Goal: Task Accomplishment & Management: Use online tool/utility

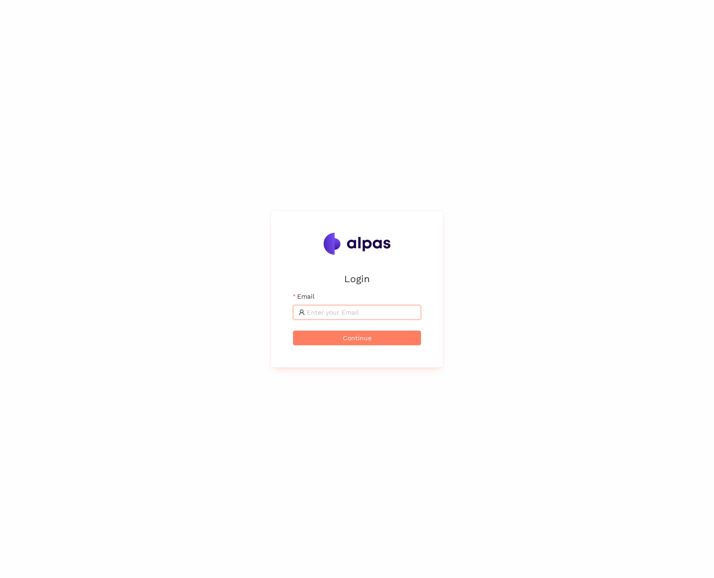
click at [327, 313] on input "Email" at bounding box center [361, 312] width 109 height 10
type input "matthias@alpas.ai"
click at [293, 331] on button "Continue" at bounding box center [357, 338] width 128 height 15
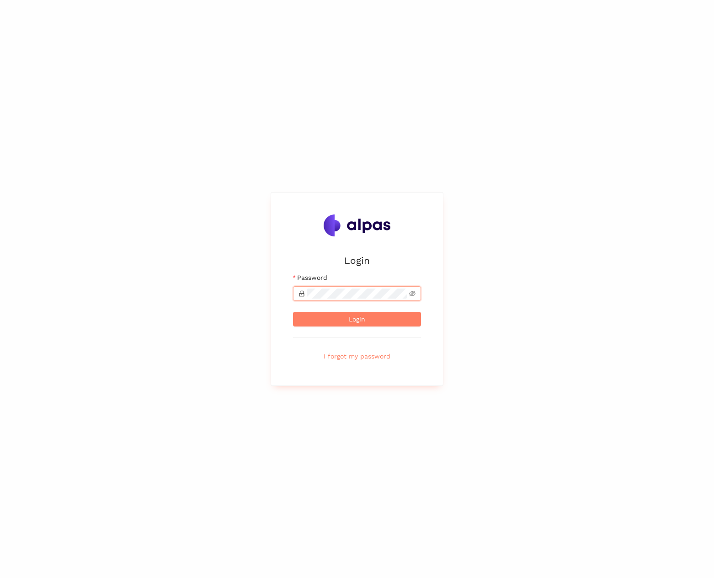
click at [293, 312] on button "Login" at bounding box center [357, 319] width 128 height 15
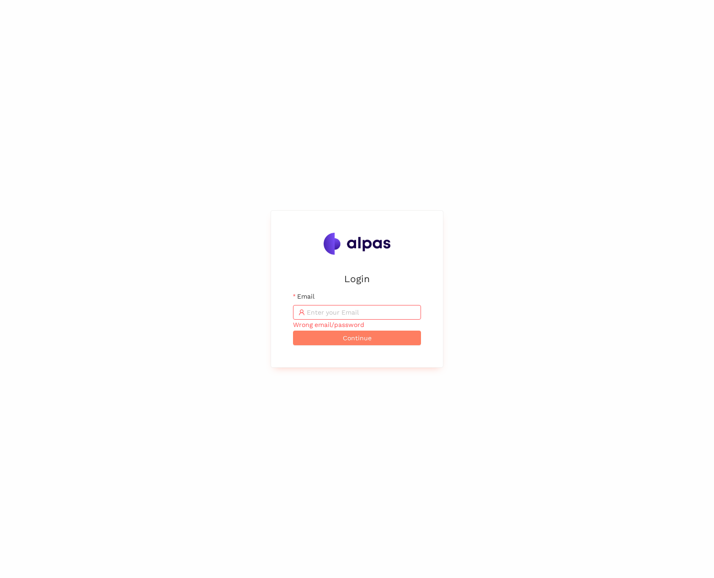
click at [317, 319] on span at bounding box center [357, 312] width 128 height 15
type input "C13579ne!"
click at [293, 331] on button "Continue" at bounding box center [357, 338] width 128 height 15
click at [316, 317] on input "Email" at bounding box center [361, 312] width 109 height 10
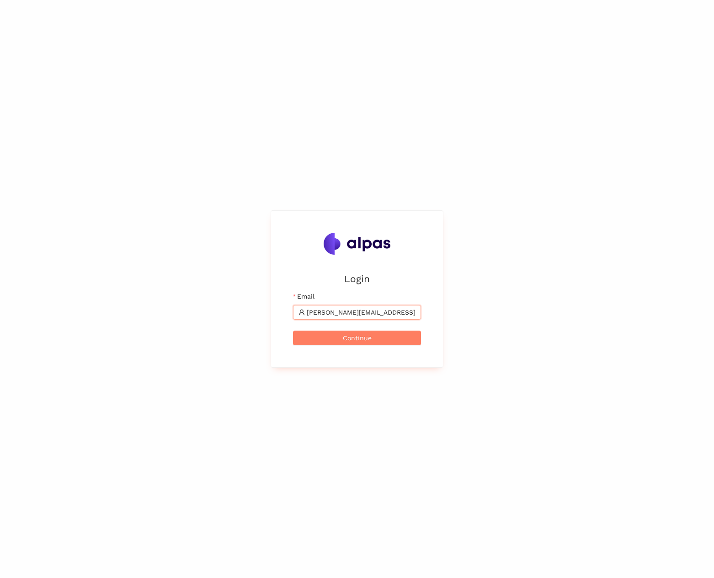
type input "[PERSON_NAME][EMAIL_ADDRESS]"
click at [293, 331] on button "Continue" at bounding box center [357, 338] width 128 height 15
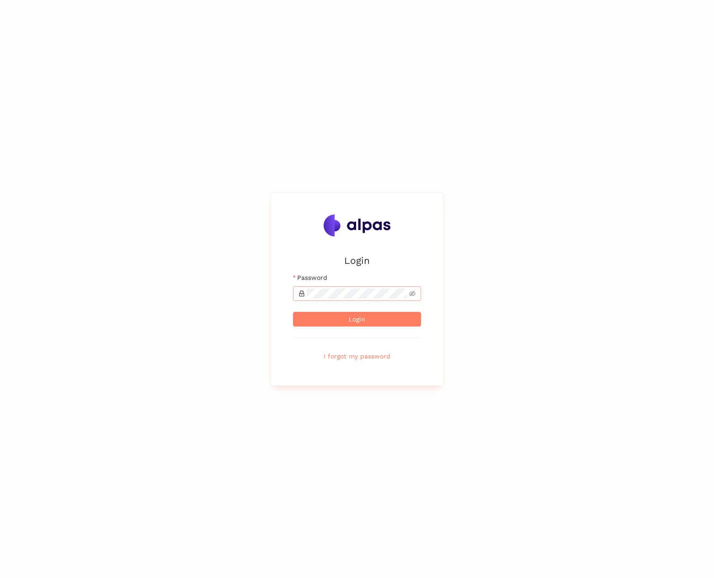
click at [331, 300] on span at bounding box center [357, 293] width 128 height 15
click at [293, 312] on button "Login" at bounding box center [357, 319] width 128 height 15
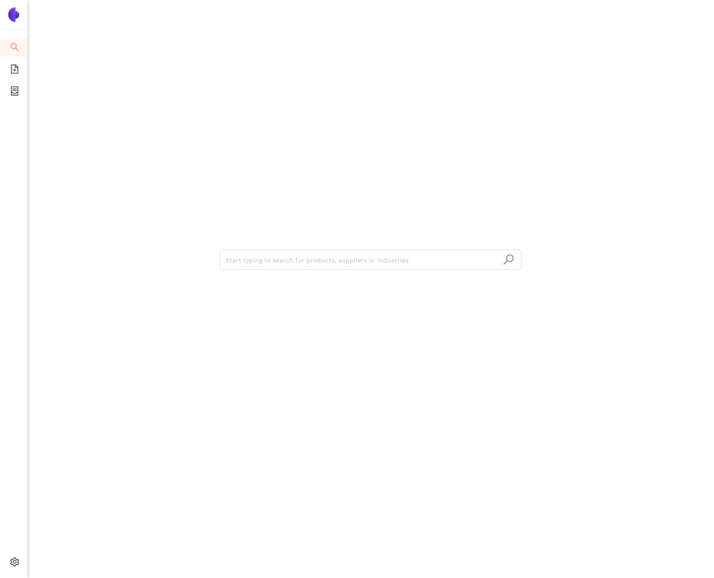
click at [10, 58] on ul "Search eSourcing Templates eSourcing Projects Settings" at bounding box center [13, 307] width 27 height 540
click at [14, 68] on icon "file-add" at bounding box center [14, 68] width 9 height 9
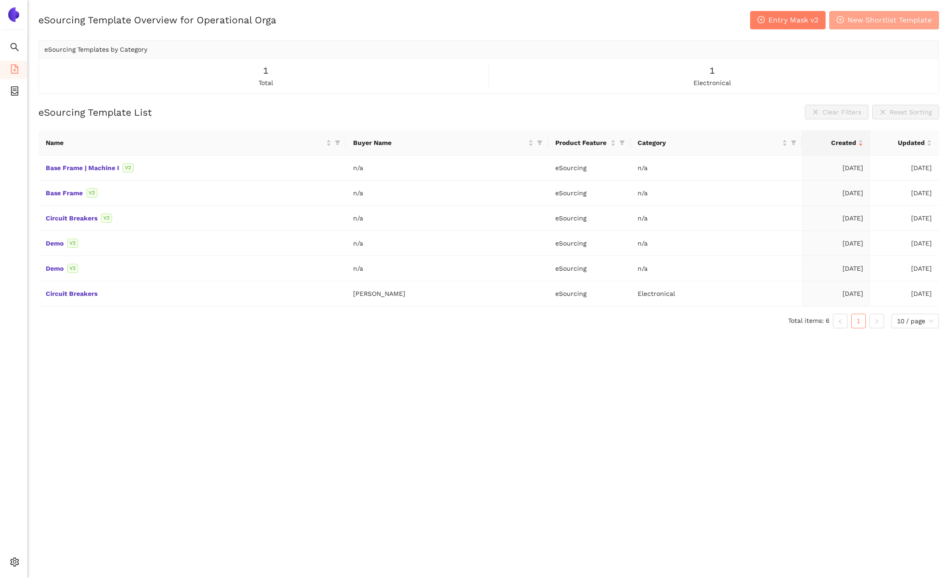
click at [714, 25] on span "New Shortlist Template" at bounding box center [889, 19] width 84 height 11
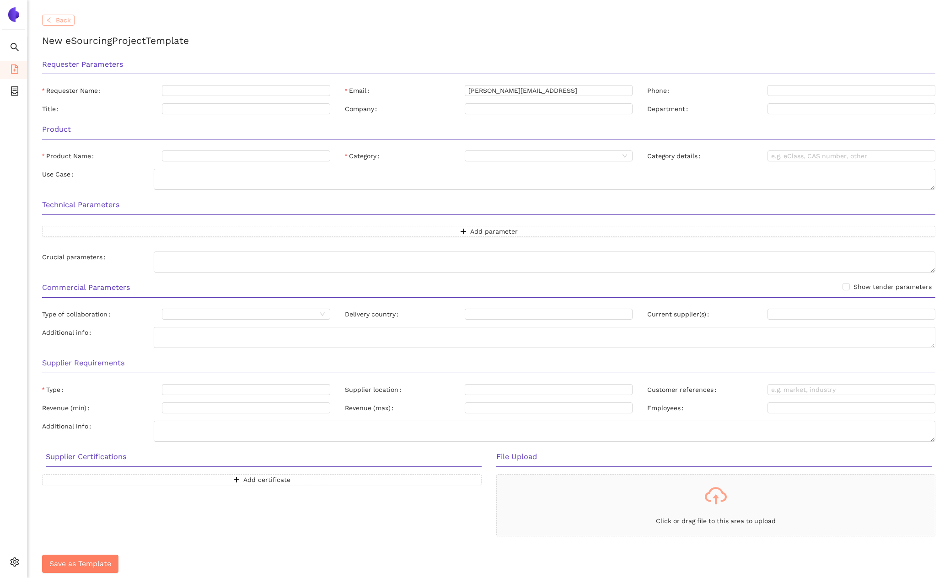
click at [46, 22] on icon "left" at bounding box center [49, 20] width 6 height 6
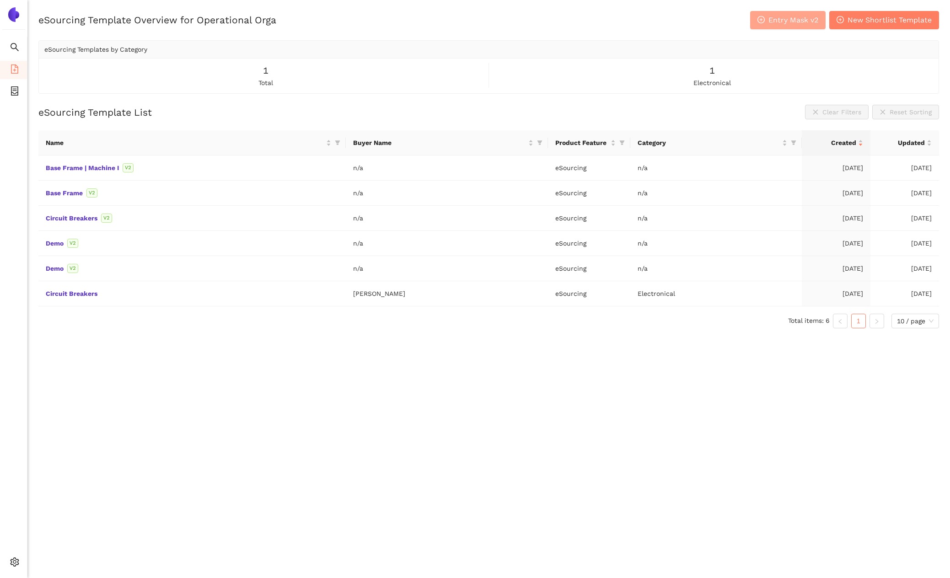
click at [714, 21] on span "Entry Mask v2" at bounding box center [793, 19] width 50 height 11
